Goal: Task Accomplishment & Management: Complete application form

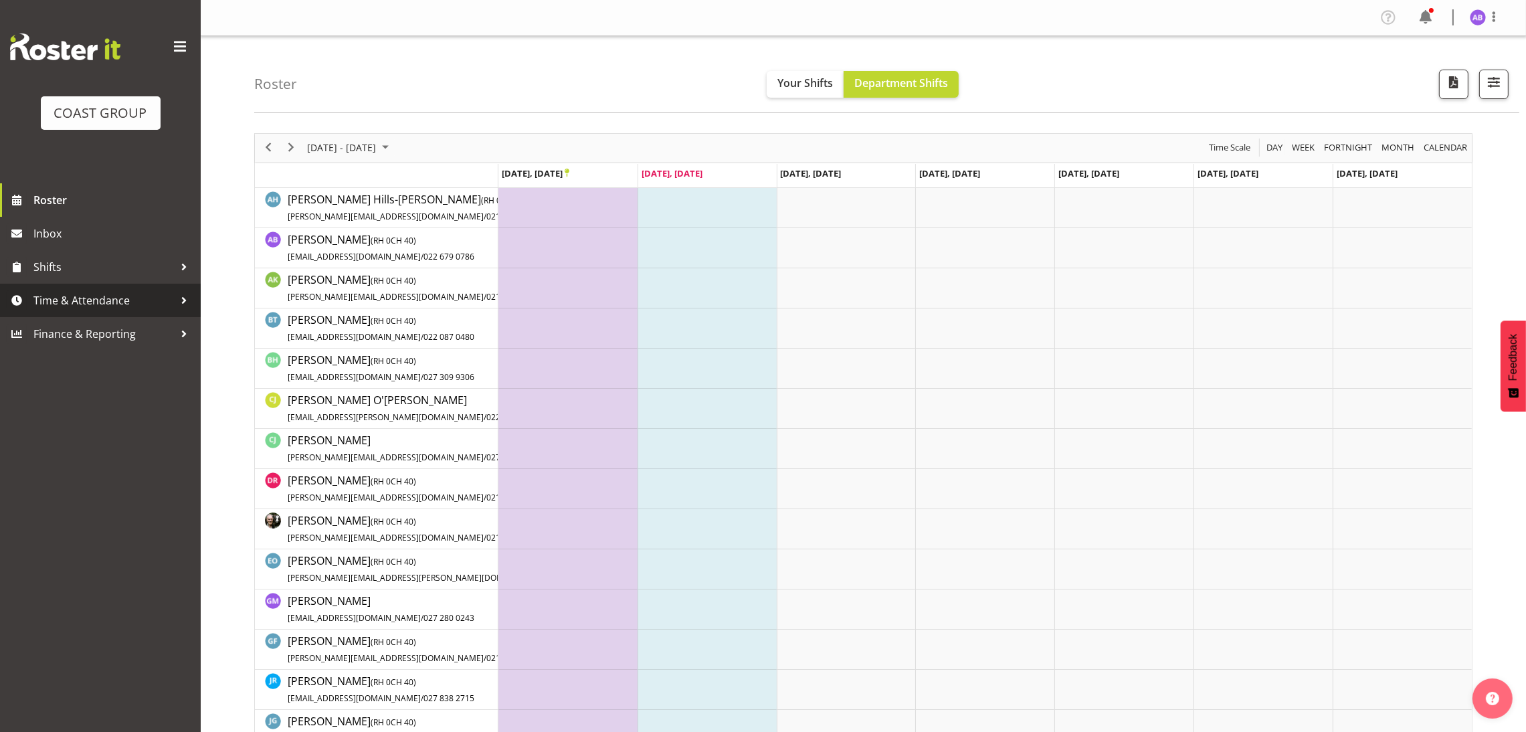
click at [146, 300] on span "Time & Attendance" at bounding box center [103, 300] width 140 height 20
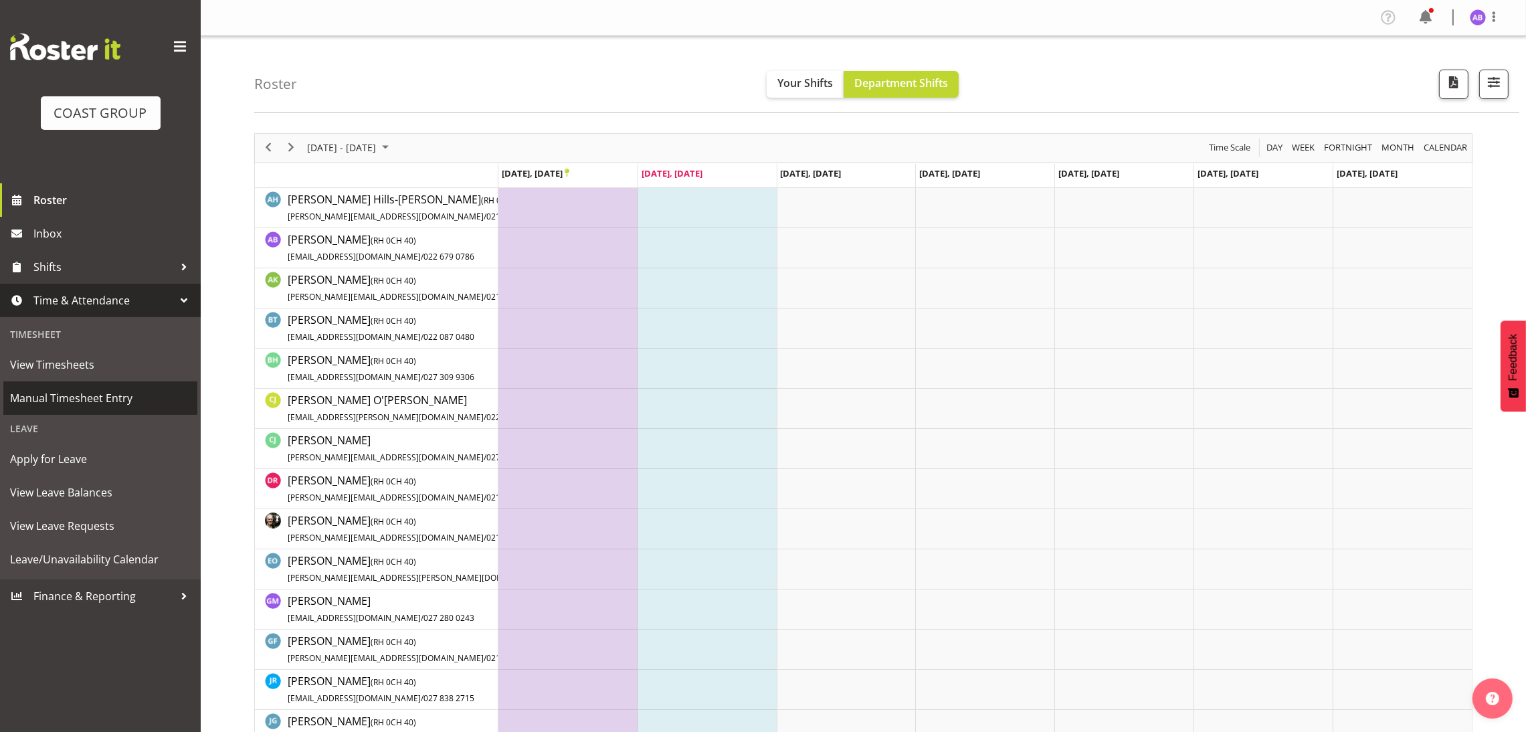
click at [95, 390] on span "Manual Timesheet Entry" at bounding box center [100, 398] width 181 height 20
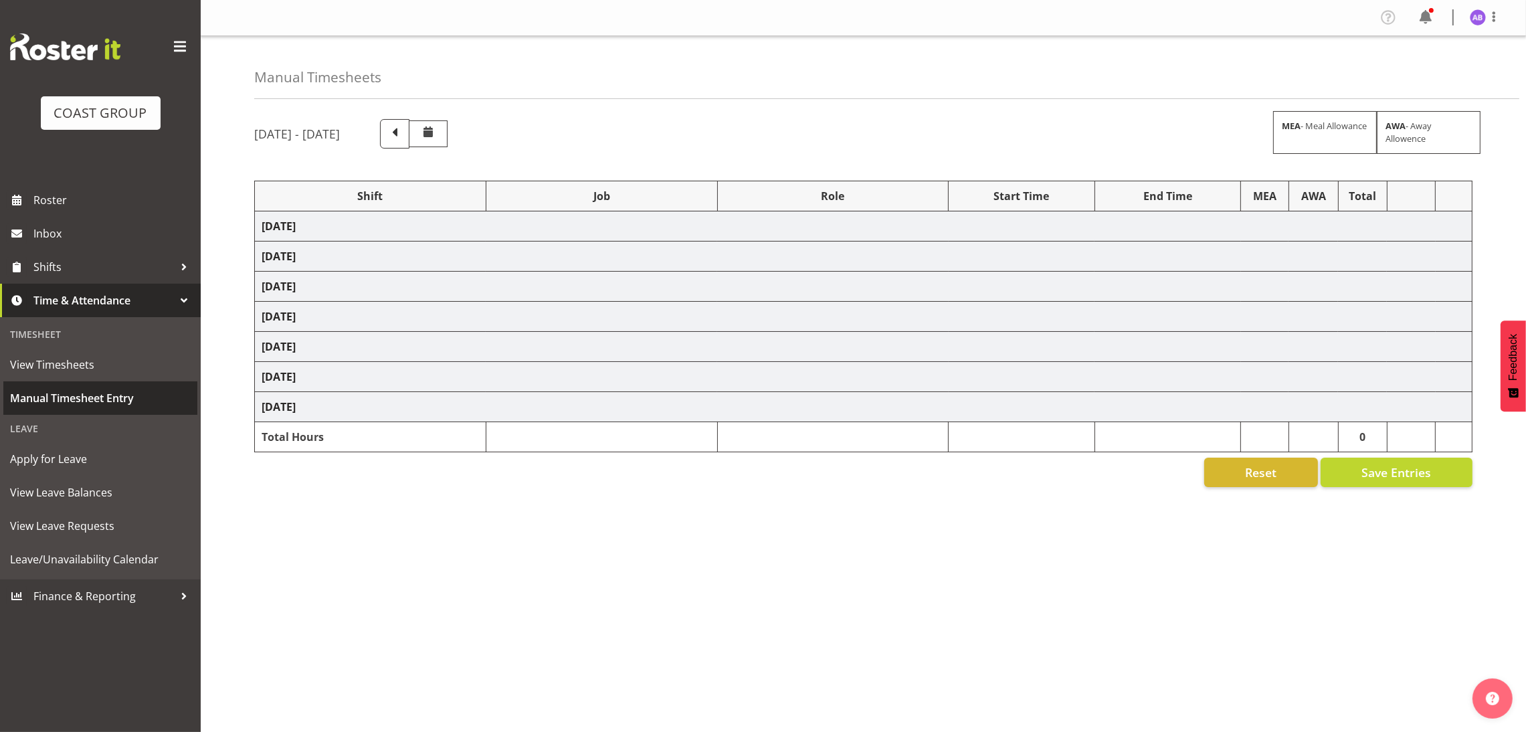
select select "624"
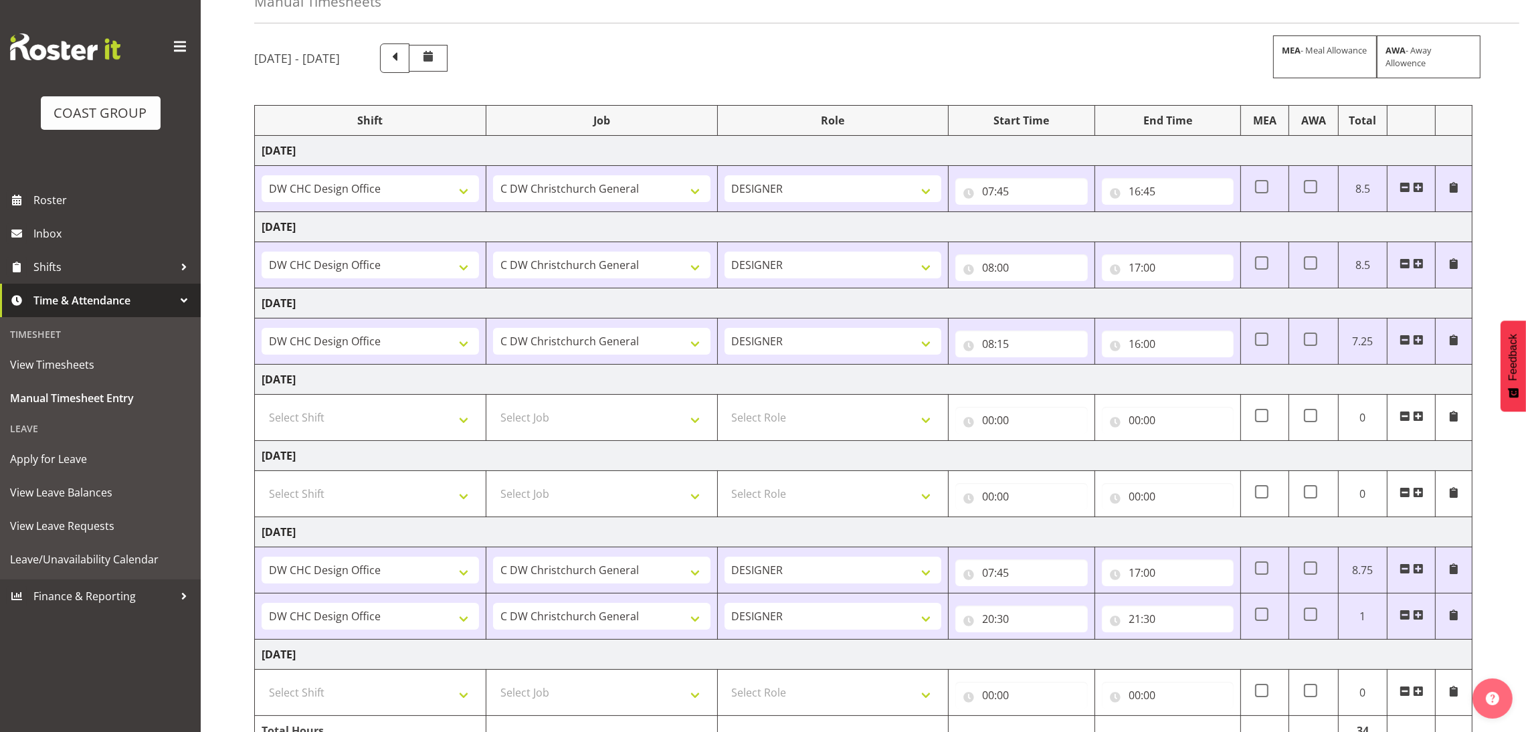
scroll to position [152, 0]
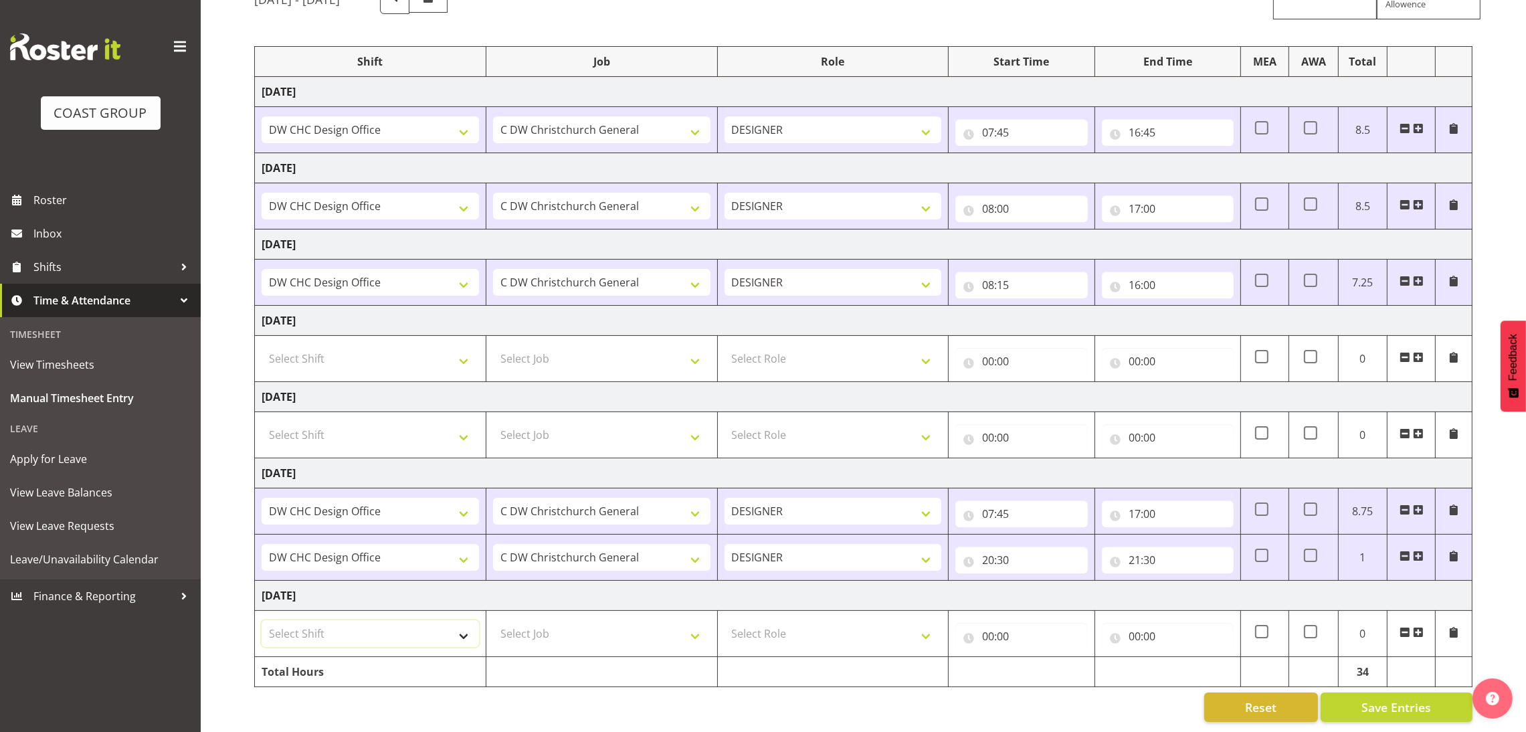
click at [408, 620] on select "Select Shift DW CHC Design Office DW CHC General Work Aug DW CHC General Work D…" at bounding box center [370, 633] width 217 height 27
select select "1512"
click at [262, 620] on select "Select Shift DW CHC Design Office DW CHC General Work Aug DW CHC General Work D…" at bounding box center [370, 633] width 217 height 27
click at [551, 620] on select "Select Job 1 Carlton Events 1 [PERSON_NAME][GEOGRAPHIC_DATA] 1 [PERSON_NAME][GE…" at bounding box center [601, 633] width 217 height 27
select select "624"
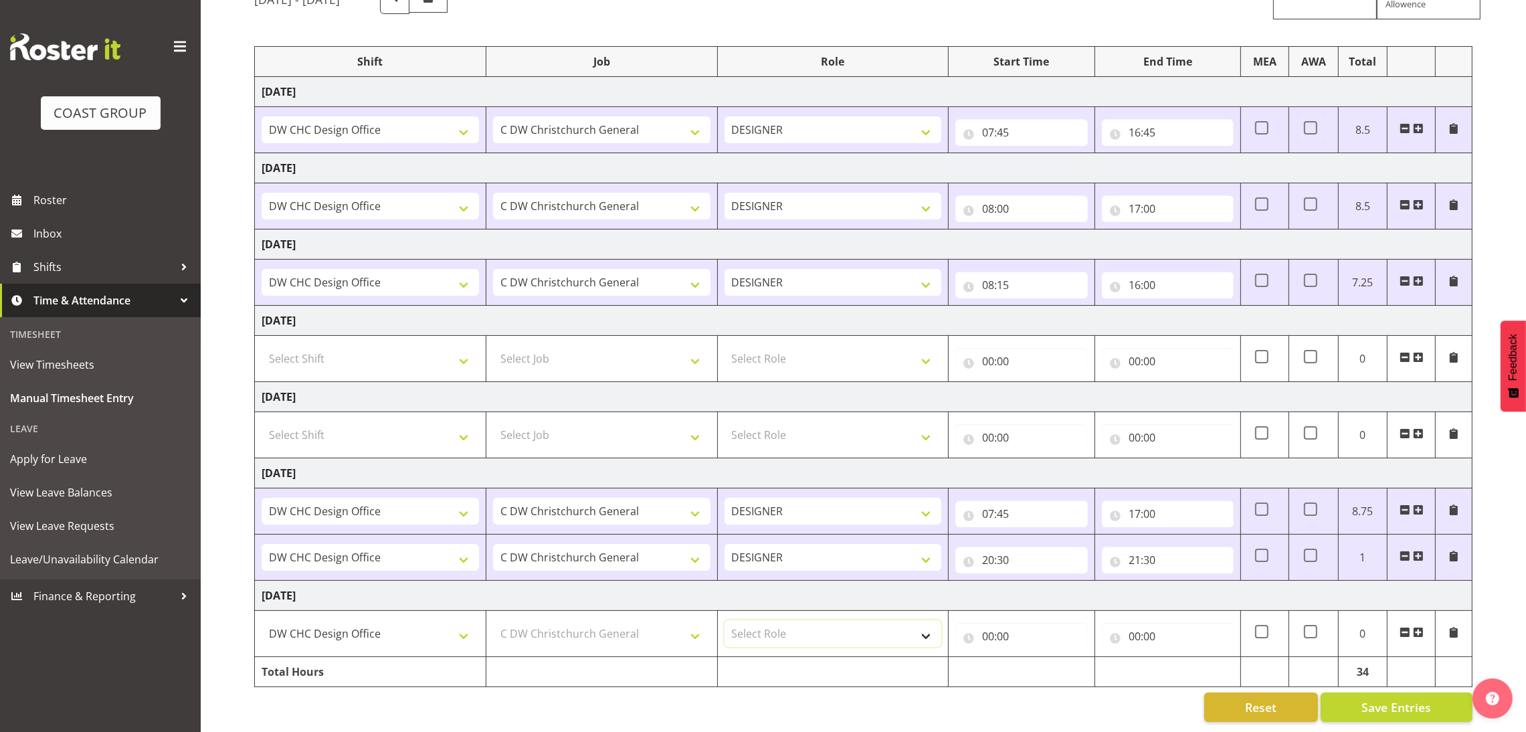
click at [825, 621] on select "Select Role DESIGNER Designer" at bounding box center [832, 633] width 217 height 27
select select "215"
click at [724, 620] on select "Select Role DESIGNER Designer" at bounding box center [832, 633] width 217 height 27
click at [1029, 635] on td "00:00 00 01 02 03 04 05 06 07 08 09 10 11 12 13 14 15 16 17 18 19 20 21 22 23 :…" at bounding box center [1021, 634] width 146 height 46
click at [1029, 628] on input "00:00" at bounding box center [1021, 636] width 132 height 27
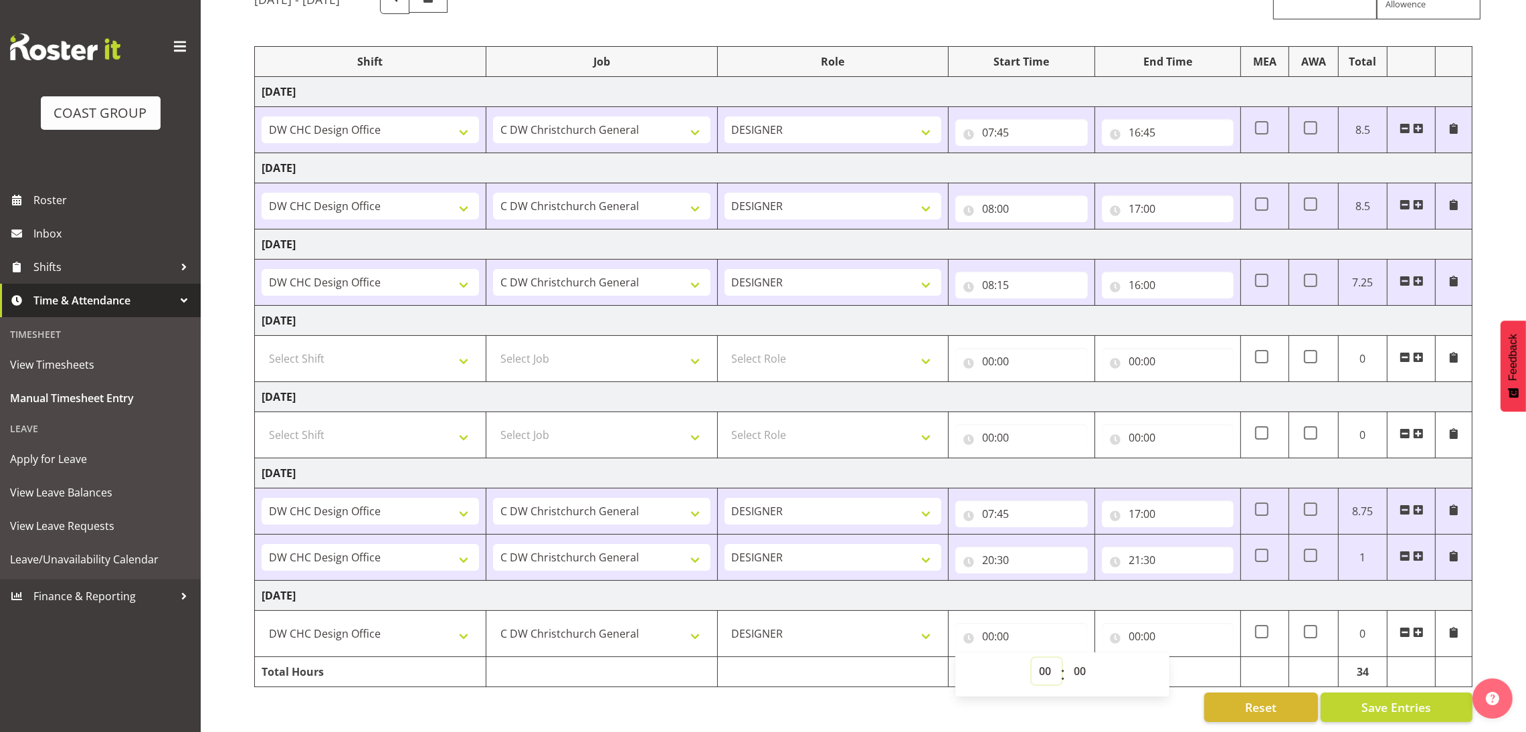
click at [1035, 657] on select "00 01 02 03 04 05 06 07 08 09 10 11 12 13 14 15 16 17 18 19 20 21 22 23" at bounding box center [1046, 670] width 30 height 27
select select "7"
click at [1031, 657] on select "00 01 02 03 04 05 06 07 08 09 10 11 12 13 14 15 16 17 18 19 20 21 22 23" at bounding box center [1046, 670] width 30 height 27
type input "07:00"
click at [1084, 669] on span "00 01 02 03 04 05 06 07 08 09 10 11 12 13 14 15 16 17 18 19 20 21 22 23 24 25 2…" at bounding box center [1081, 673] width 30 height 33
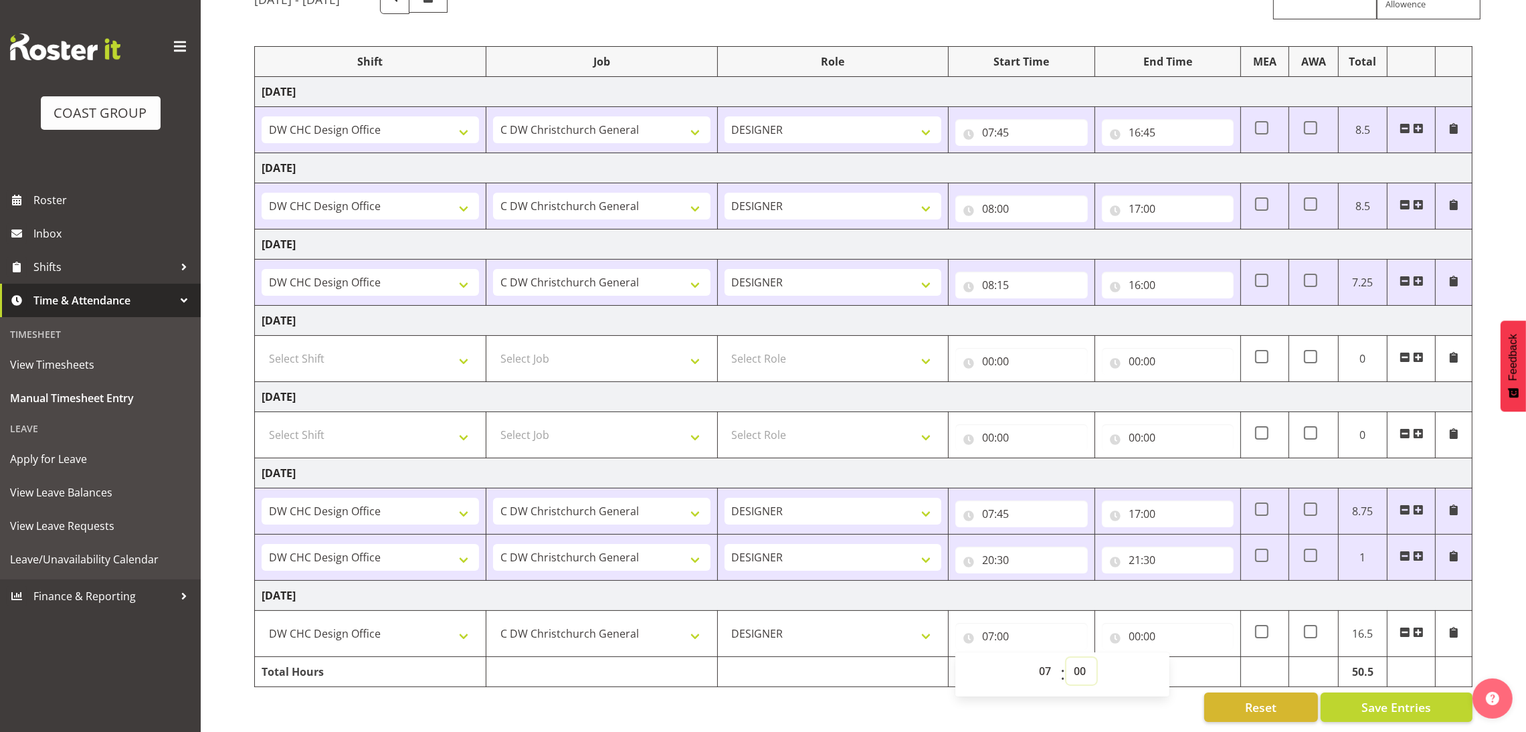
click at [1083, 660] on select "00 01 02 03 04 05 06 07 08 09 10 11 12 13 14 15 16 17 18 19 20 21 22 23 24 25 2…" at bounding box center [1081, 670] width 30 height 27
select select "30"
click at [1066, 657] on select "00 01 02 03 04 05 06 07 08 09 10 11 12 13 14 15 16 17 18 19 20 21 22 23 24 25 2…" at bounding box center [1081, 670] width 30 height 27
type input "07:30"
click at [1197, 623] on input "00:00" at bounding box center [1168, 636] width 132 height 27
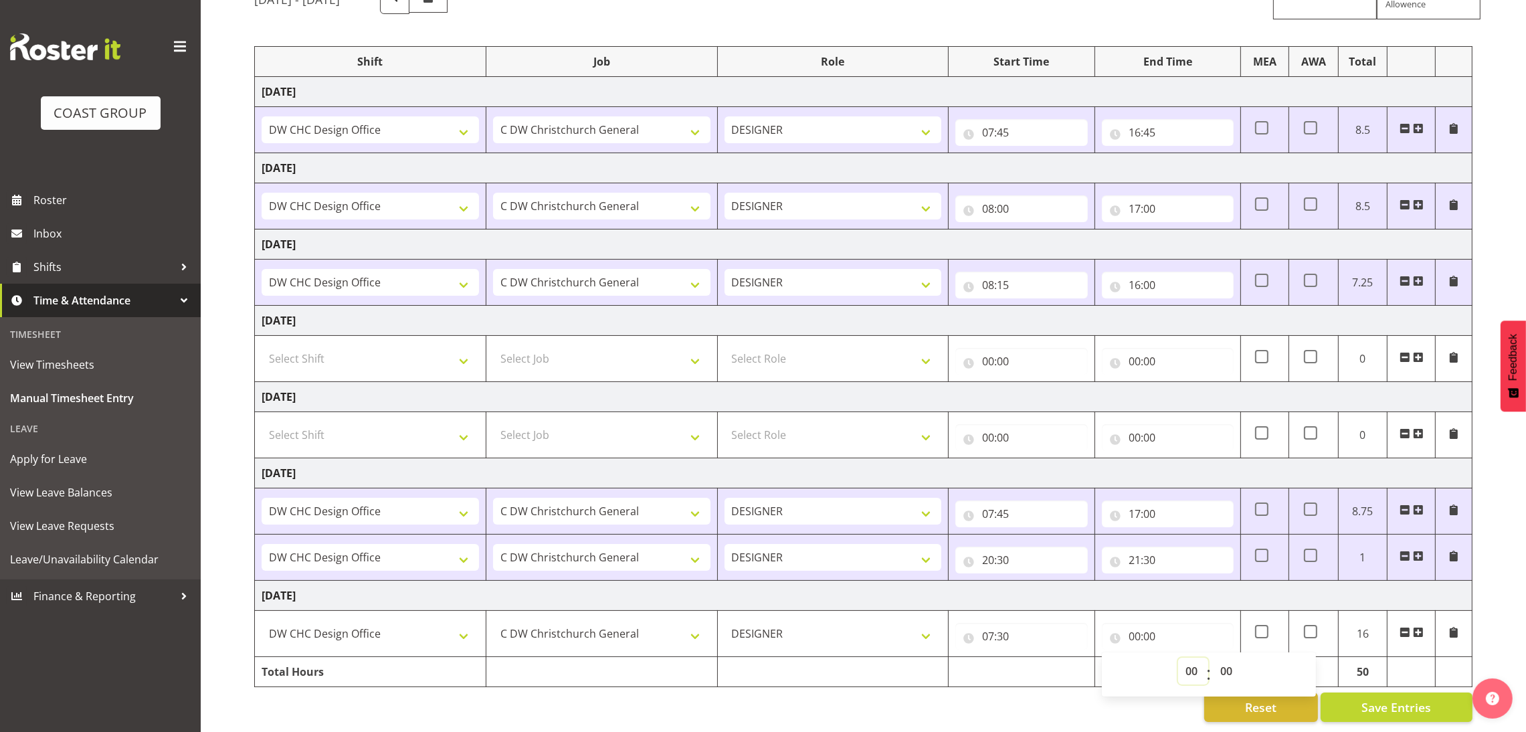
click at [1184, 657] on select "00 01 02 03 04 05 06 07 08 09 10 11 12 13 14 15 16 17 18 19 20 21 22 23" at bounding box center [1193, 670] width 30 height 27
select select "10"
click at [1178, 657] on select "00 01 02 03 04 05 06 07 08 09 10 11 12 13 14 15 16 17 18 19 20 21 22 23" at bounding box center [1193, 670] width 30 height 27
type input "10:00"
click at [1229, 657] on select "00 01 02 03 04 05 06 07 08 09 10 11 12 13 14 15 16 17 18 19 20 21 22 23 24 25 2…" at bounding box center [1228, 670] width 30 height 27
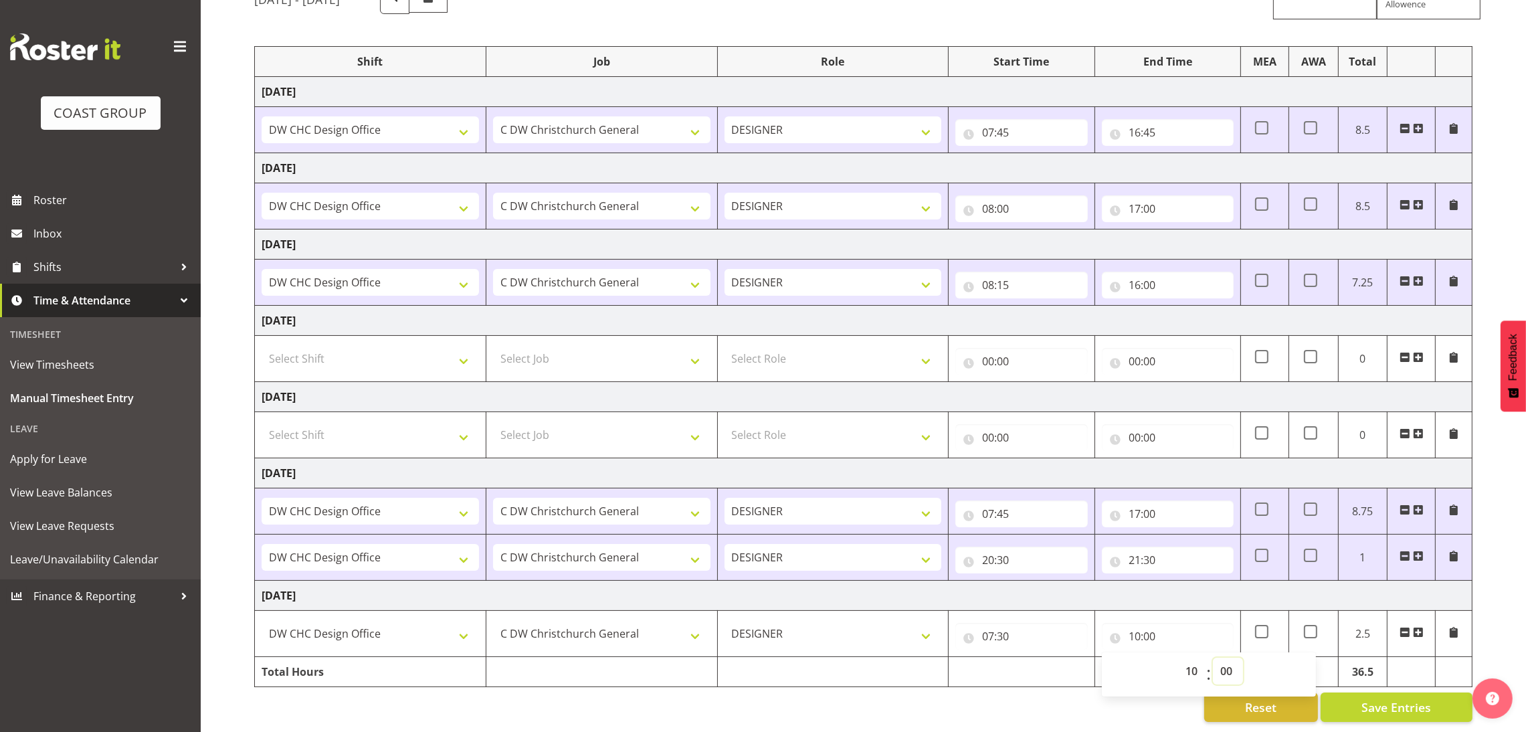
click at [1233, 657] on select "00 01 02 03 04 05 06 07 08 09 10 11 12 13 14 15 16 17 18 19 20 21 22 23 24 25 2…" at bounding box center [1228, 670] width 30 height 27
select select "30"
click at [1213, 657] on select "00 01 02 03 04 05 06 07 08 09 10 11 12 13 14 15 16 17 18 19 20 21 22 23 24 25 2…" at bounding box center [1228, 670] width 30 height 27
type input "10:30"
click at [1419, 627] on span at bounding box center [1418, 632] width 11 height 11
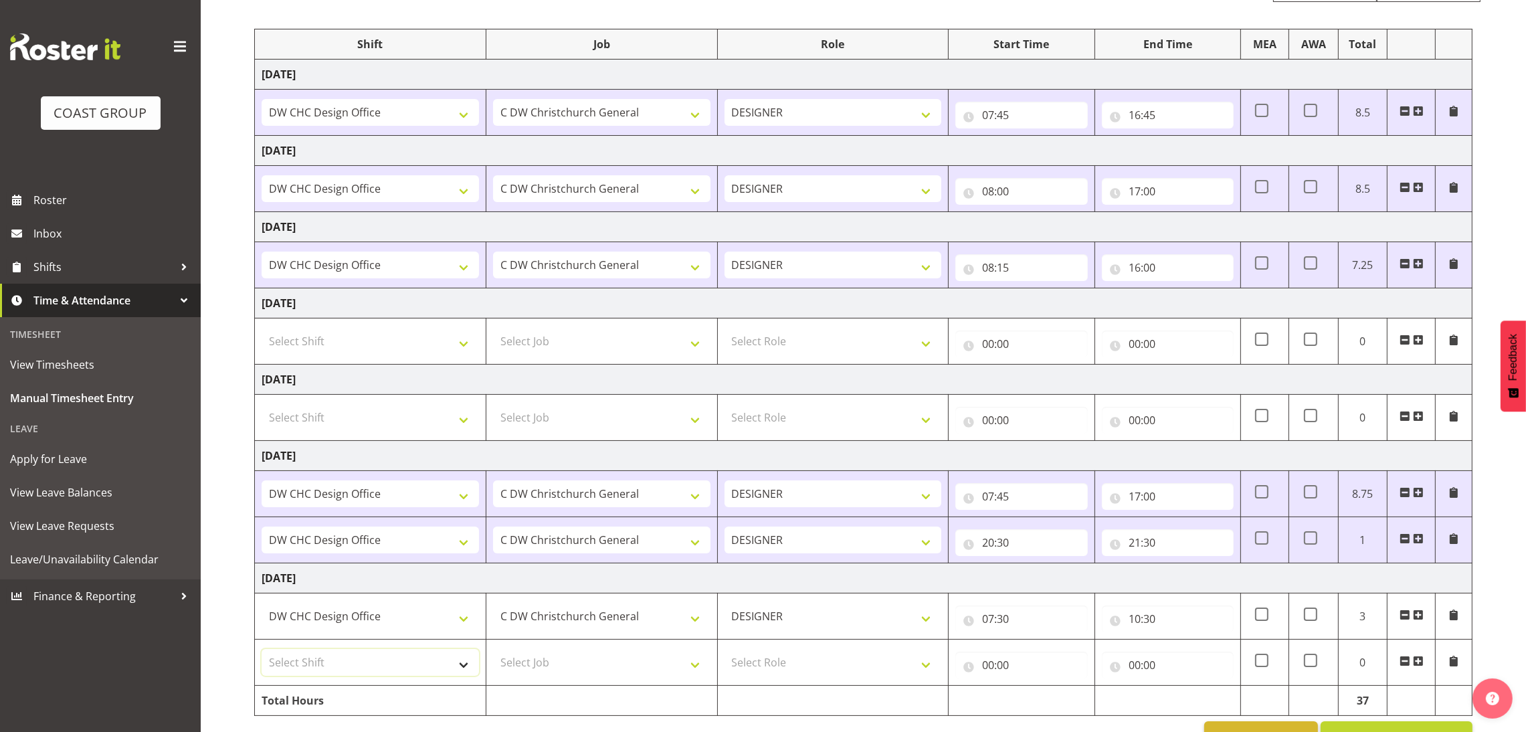
click at [419, 658] on select "Select Shift DW CHC Design Office DW CHC General Work Aug DW CHC General Work D…" at bounding box center [370, 662] width 217 height 27
select select "1512"
click at [262, 651] on select "Select Shift DW CHC Design Office DW CHC General Work Aug DW CHC General Work D…" at bounding box center [370, 662] width 217 height 27
click at [557, 673] on select "Select Job 1 Carlton Events 1 [PERSON_NAME][GEOGRAPHIC_DATA] 1 [PERSON_NAME][GE…" at bounding box center [601, 662] width 217 height 27
select select "624"
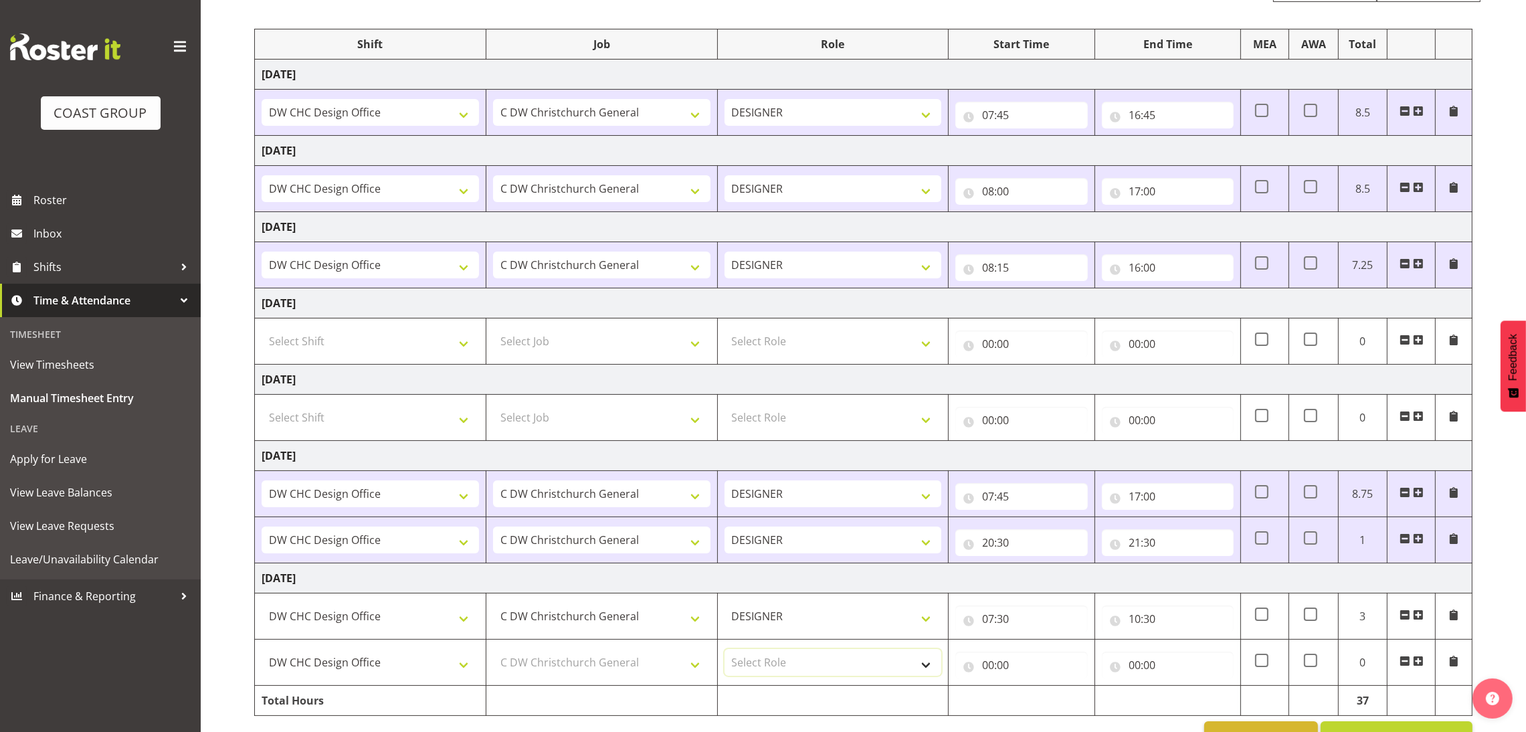
click at [826, 663] on select "Select Role DESIGNER Designer" at bounding box center [832, 662] width 217 height 27
select select "215"
click at [724, 651] on select "Select Role DESIGNER Designer" at bounding box center [832, 662] width 217 height 27
click at [1005, 667] on input "00:00" at bounding box center [1021, 664] width 132 height 27
click at [1045, 692] on select "00 01 02 03 04 05 06 07 08 09 10 11 12 13 14 15 16 17 18 19 20 21 22 23" at bounding box center [1046, 699] width 30 height 27
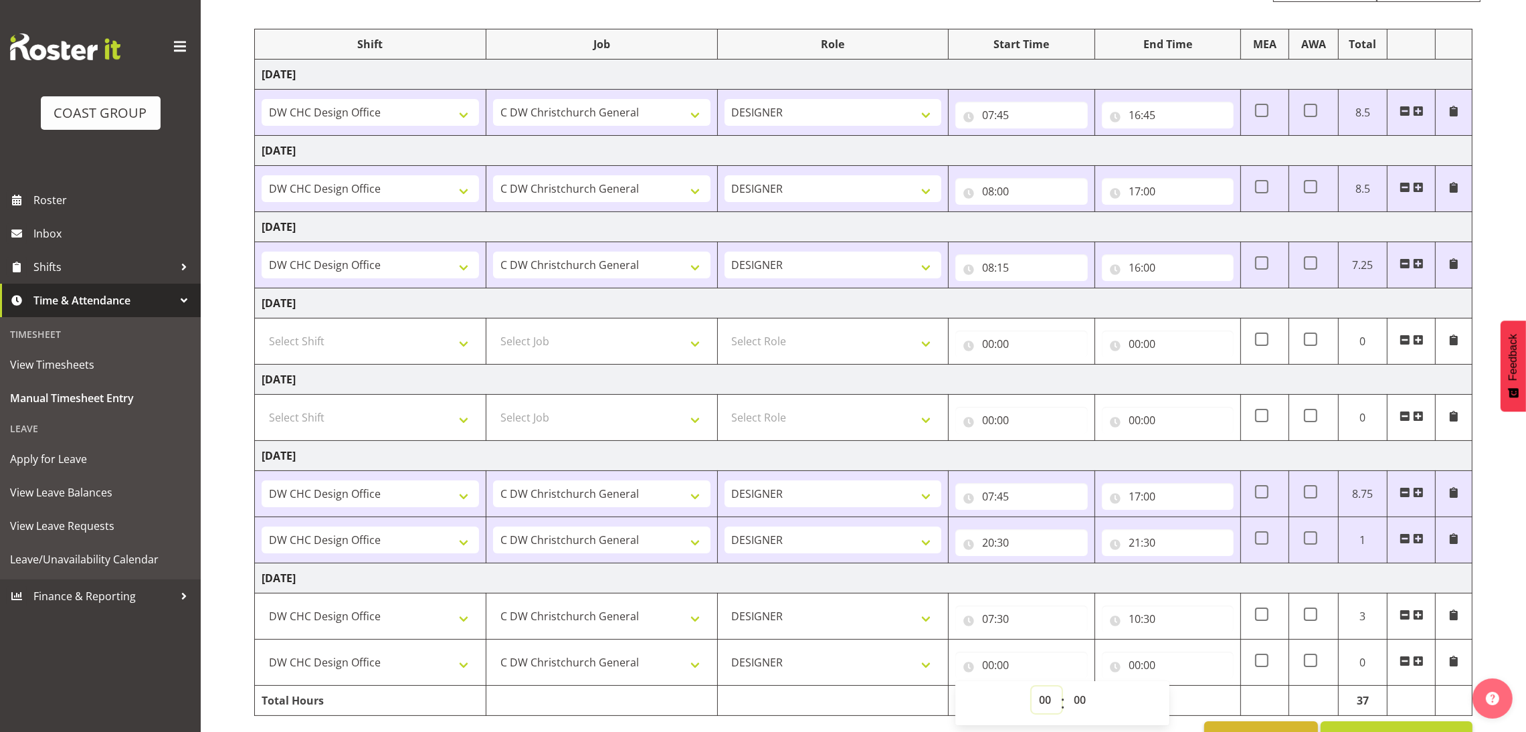
select select "11"
click at [1031, 688] on select "00 01 02 03 04 05 06 07 08 09 10 11 12 13 14 15 16 17 18 19 20 21 22 23" at bounding box center [1046, 699] width 30 height 27
type input "11:00"
click at [1156, 668] on input "00:00" at bounding box center [1168, 664] width 132 height 27
click at [1185, 706] on select "00 01 02 03 04 05 06 07 08 09 10 11 12 13 14 15 16 17 18 19 20 21 22 23" at bounding box center [1193, 699] width 30 height 27
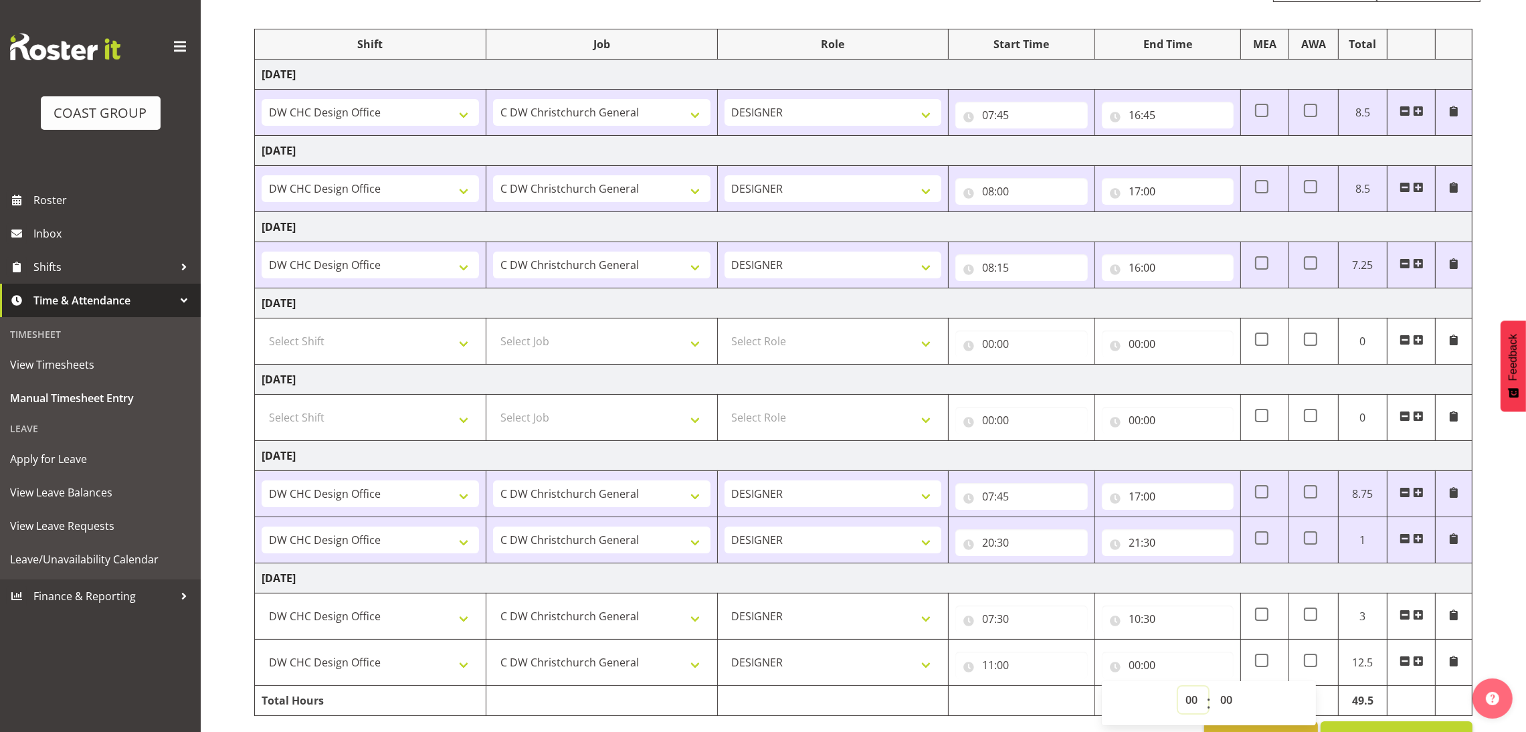
select select "16"
click at [1178, 688] on select "00 01 02 03 04 05 06 07 08 09 10 11 12 13 14 15 16 17 18 19 20 21 22 23" at bounding box center [1193, 699] width 30 height 27
type input "16:00"
click at [1153, 667] on input "16:00" at bounding box center [1168, 664] width 132 height 27
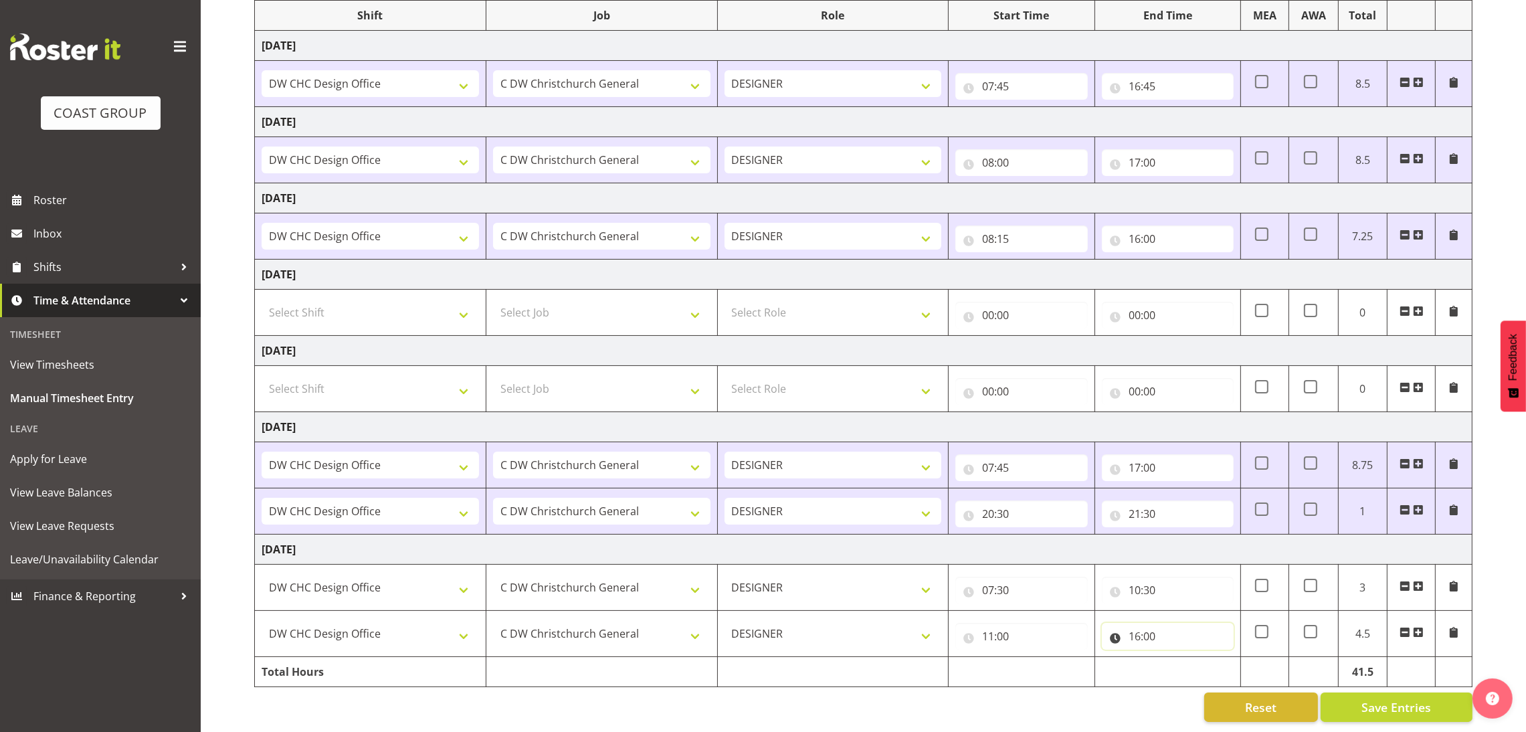
scroll to position [199, 0]
click at [1366, 698] on span "Save Entries" at bounding box center [1396, 706] width 70 height 17
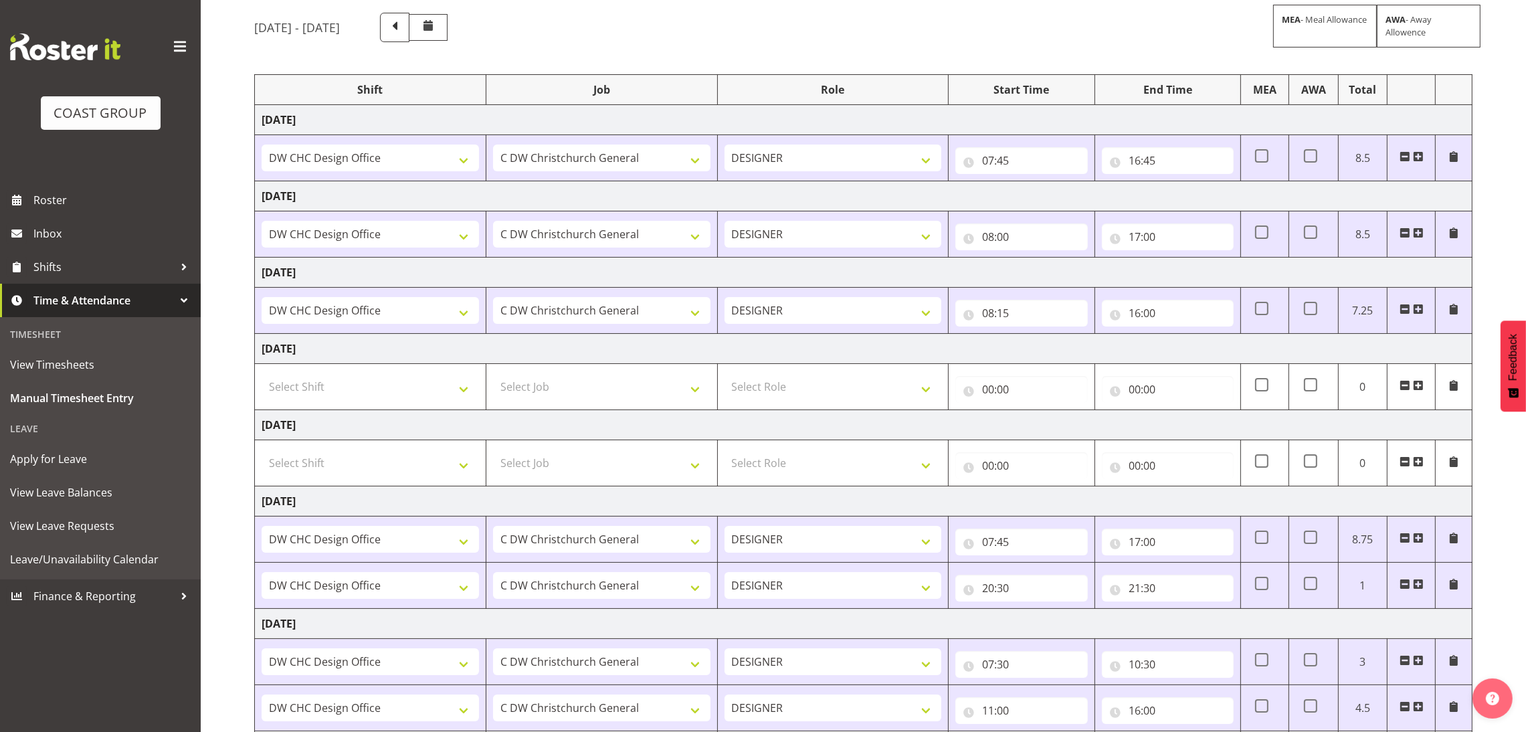
scroll to position [0, 0]
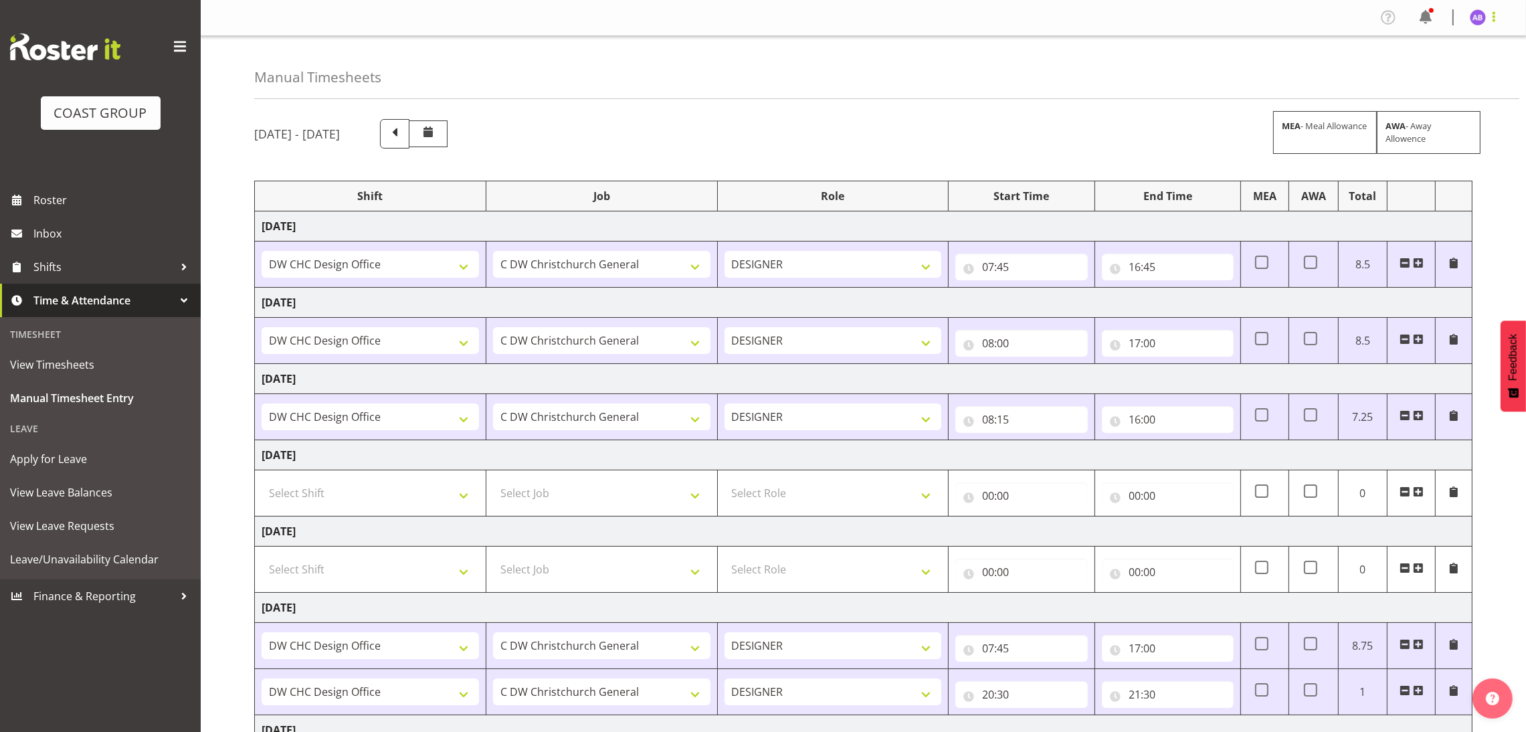
click at [1489, 20] on span at bounding box center [1493, 17] width 16 height 16
click at [1423, 60] on link "Log Out" at bounding box center [1437, 70] width 128 height 24
